Goal: Find specific page/section: Find specific page/section

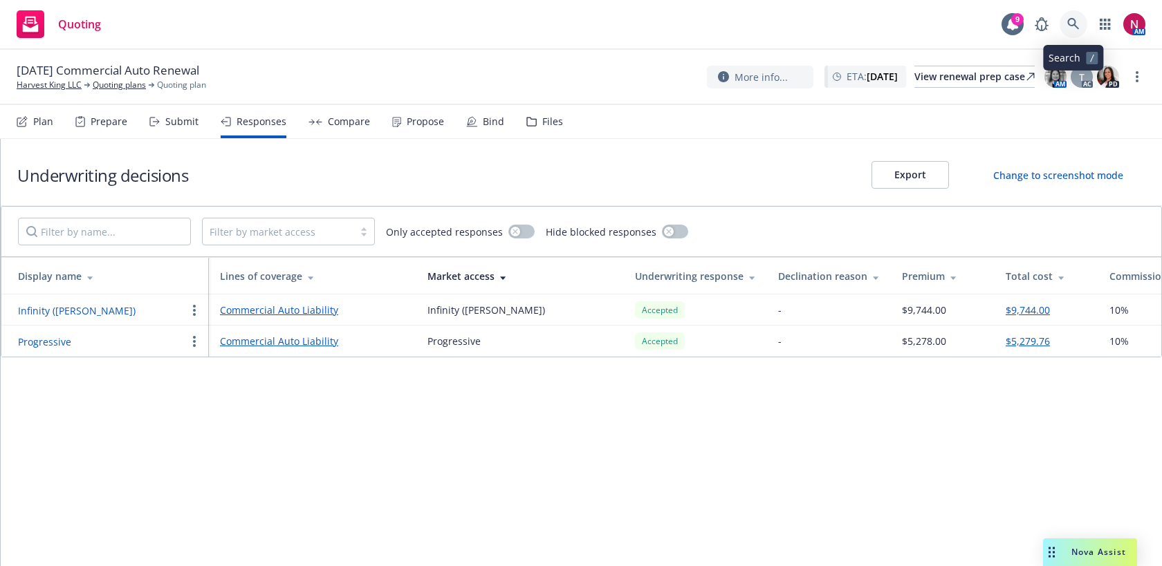
click at [1075, 19] on icon at bounding box center [1073, 24] width 12 height 12
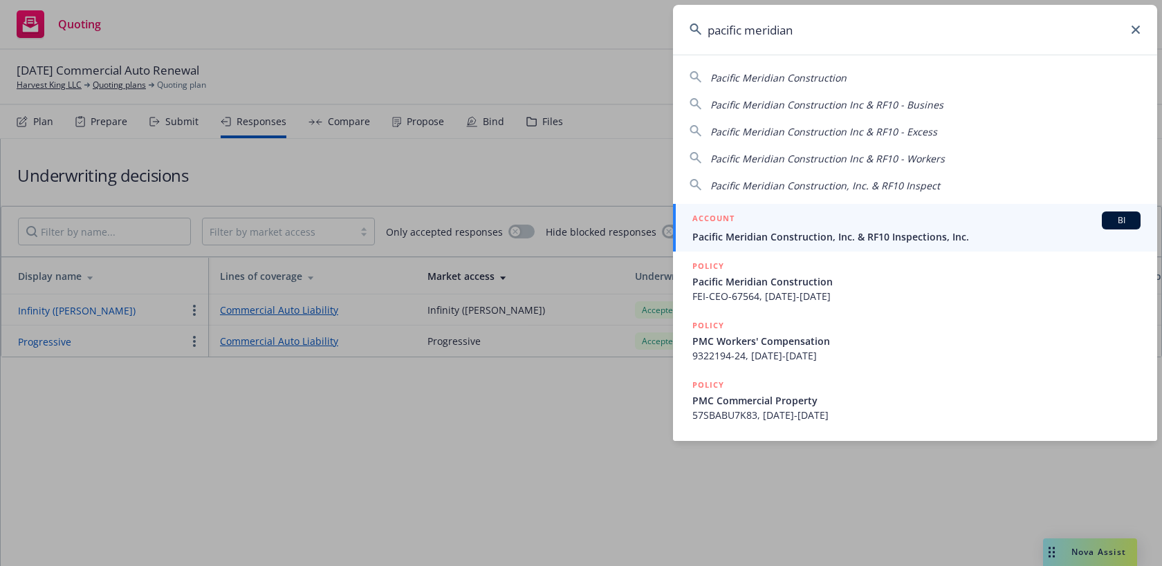
type input "pacific meridian"
click at [842, 249] on link "ACCOUNT BI Pacific Meridian Construction, Inc. & RF10 Inspections, Inc." at bounding box center [915, 228] width 484 height 48
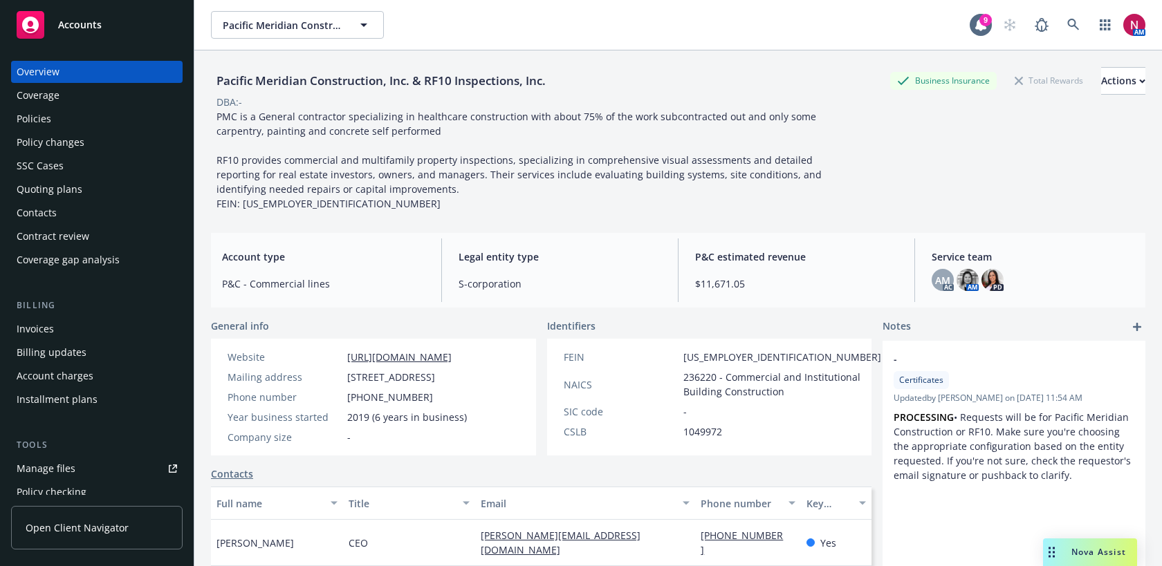
click at [66, 194] on div "Quoting plans" at bounding box center [50, 189] width 66 height 22
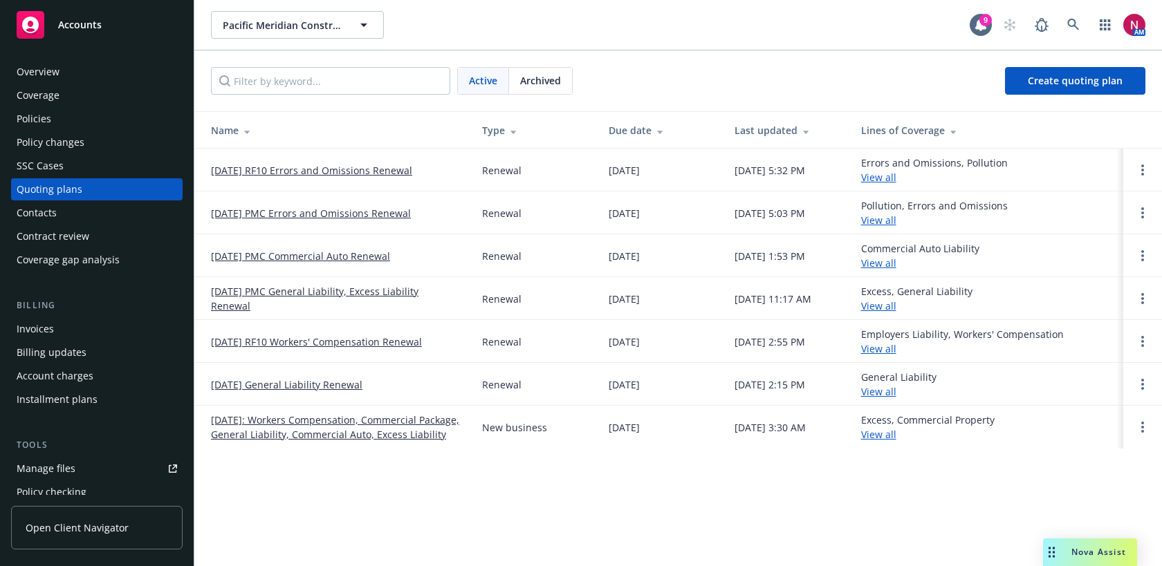
click at [272, 290] on link "10/24/25 PMC General Liability, Excess Liability Renewal" at bounding box center [335, 298] width 249 height 29
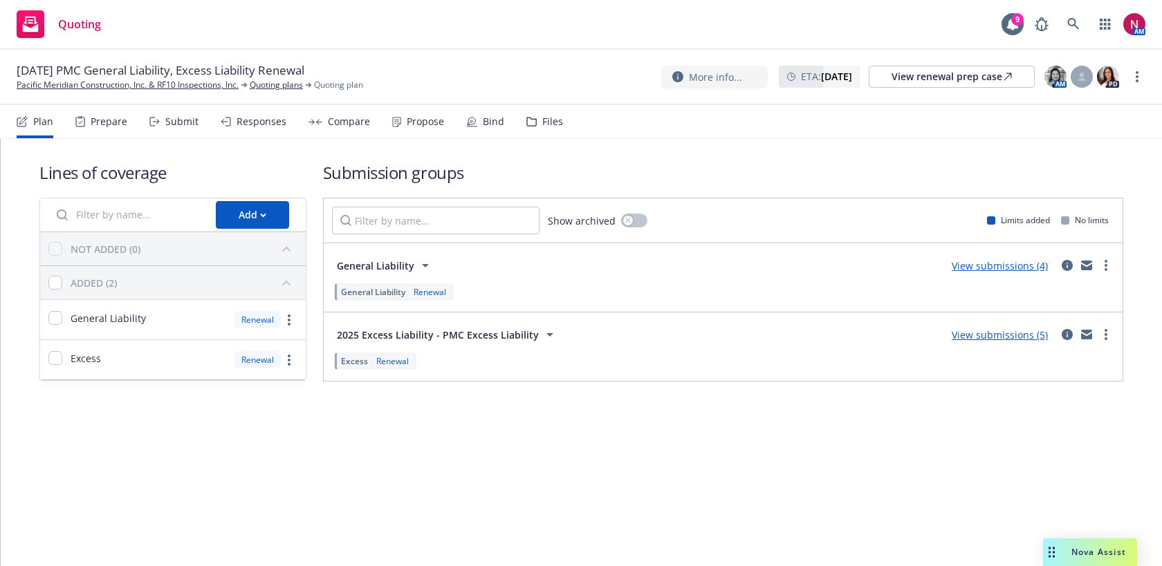
click at [183, 117] on div "Submit" at bounding box center [181, 121] width 33 height 11
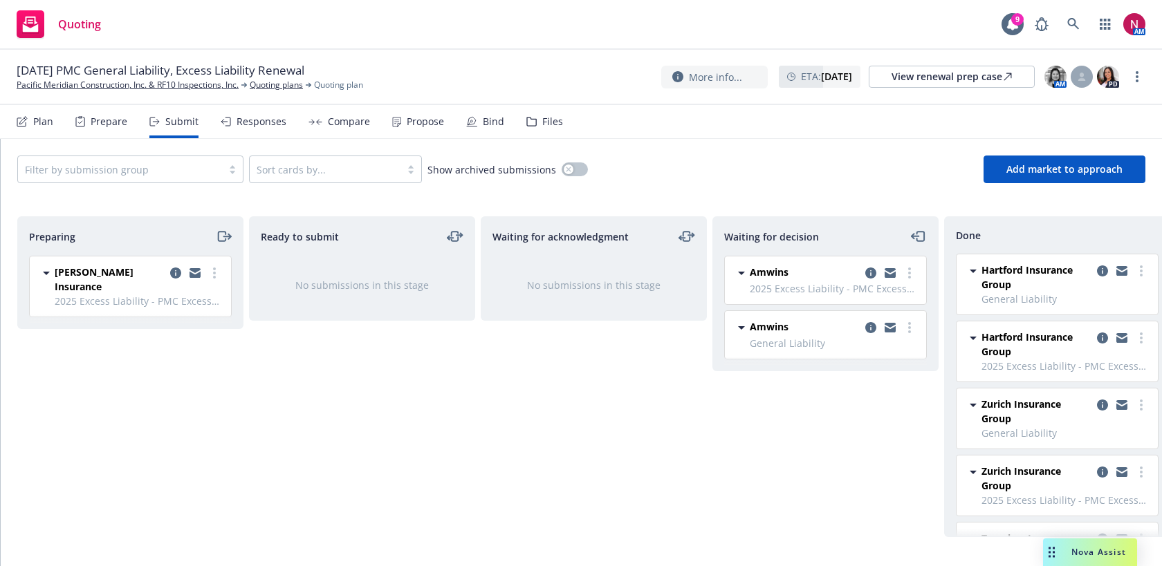
click at [268, 120] on div "Responses" at bounding box center [262, 121] width 50 height 11
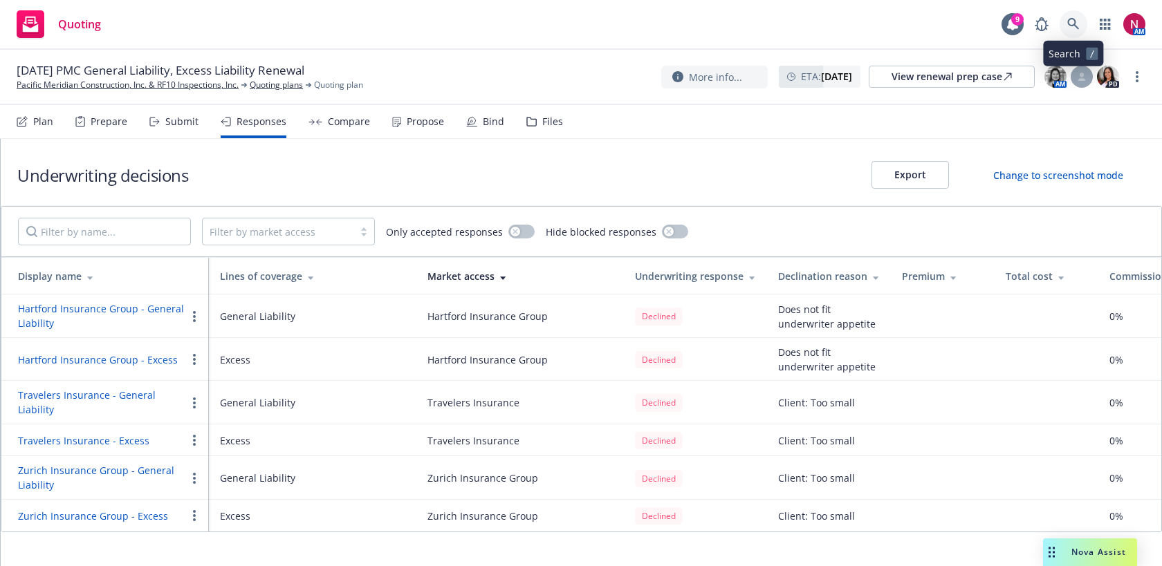
click at [1073, 19] on icon at bounding box center [1073, 24] width 12 height 12
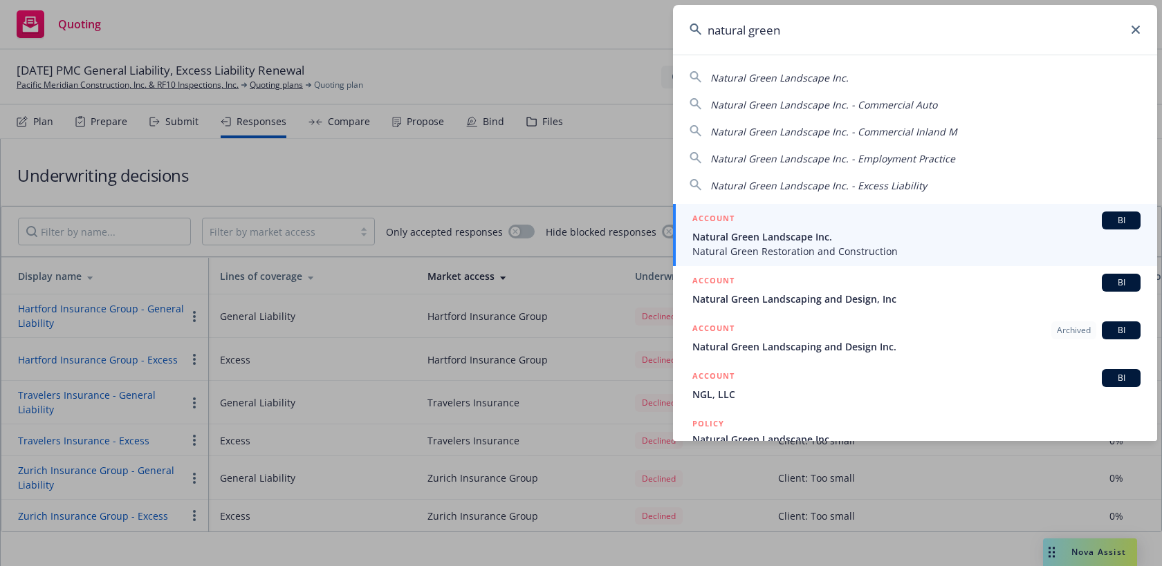
type input "natural green"
click at [818, 245] on span "Natural Green Restoration and Construction" at bounding box center [916, 251] width 448 height 15
